Goal: Navigation & Orientation: Find specific page/section

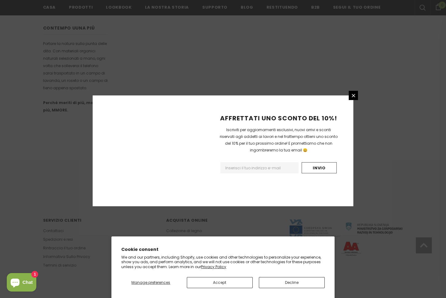
scroll to position [333, 0]
